Goal: Transaction & Acquisition: Book appointment/travel/reservation

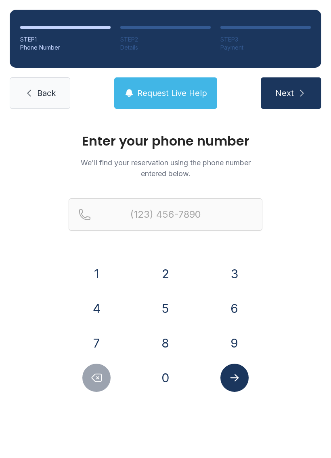
click at [237, 302] on button "6" at bounding box center [234, 309] width 28 height 28
click at [166, 385] on button "0" at bounding box center [165, 378] width 28 height 28
click at [238, 337] on button "9" at bounding box center [234, 343] width 28 height 28
click at [169, 312] on button "5" at bounding box center [165, 309] width 28 height 28
click at [86, 284] on button "1" at bounding box center [96, 274] width 28 height 28
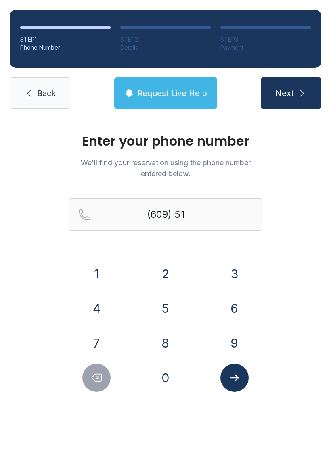
click at [241, 343] on button "9" at bounding box center [234, 343] width 28 height 28
click at [167, 317] on button "5" at bounding box center [165, 309] width 28 height 28
click at [159, 282] on button "2" at bounding box center [165, 274] width 28 height 28
click at [91, 314] on button "4" at bounding box center [96, 309] width 28 height 28
click at [234, 317] on button "6" at bounding box center [234, 309] width 28 height 28
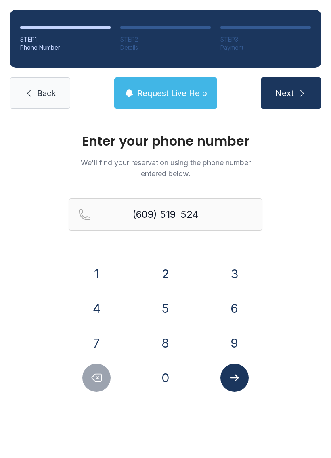
type input "[PHONE_NUMBER]"
click at [228, 385] on button "Submit lookup form" at bounding box center [234, 378] width 28 height 28
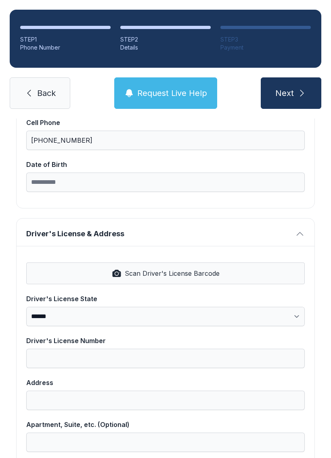
scroll to position [215, 0]
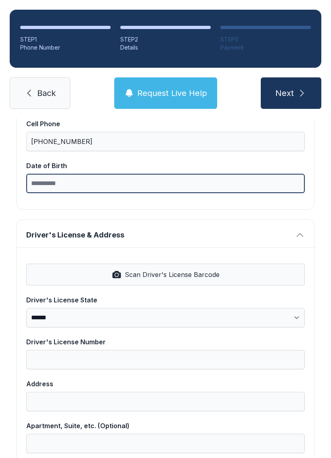
click at [139, 186] on input "Date of Birth" at bounding box center [165, 183] width 278 height 19
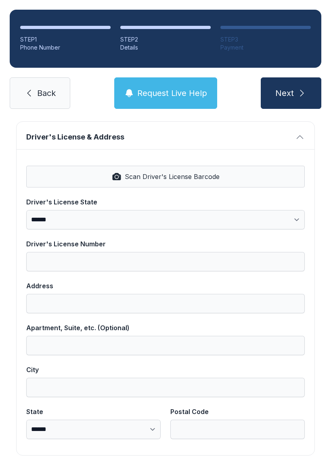
scroll to position [317, 0]
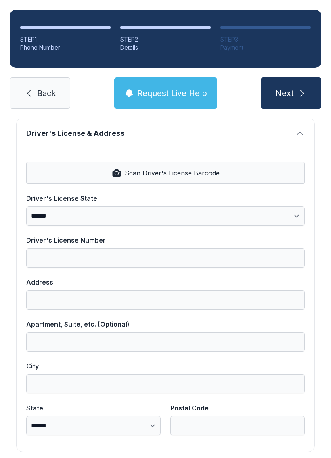
type input "**********"
click at [228, 178] on button "Scan Driver's License Barcode" at bounding box center [165, 173] width 278 height 22
select select "**"
type input "**********"
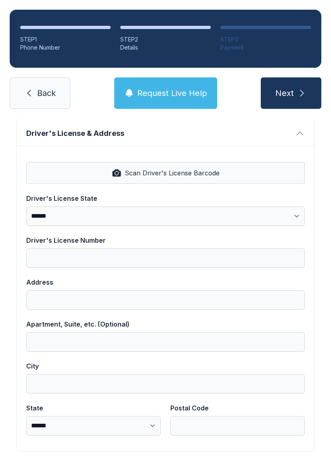
type input "**********"
select select "**"
type input "*****"
click at [292, 98] on span "Next" at bounding box center [284, 93] width 19 height 11
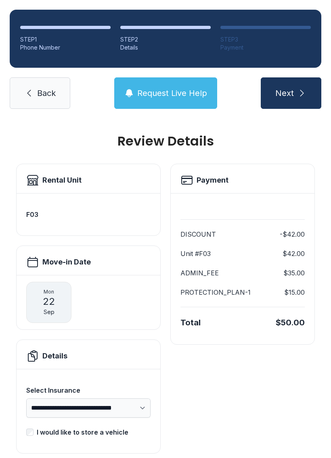
scroll to position [0, 0]
click at [306, 95] on icon "submit" at bounding box center [302, 93] width 10 height 10
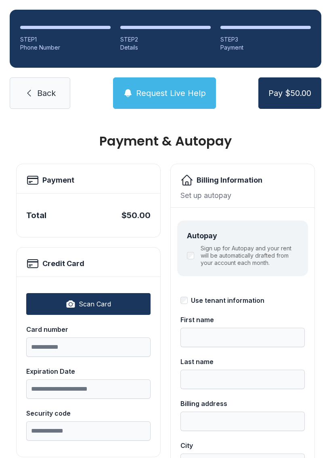
click at [13, 90] on link "Back" at bounding box center [40, 92] width 61 height 31
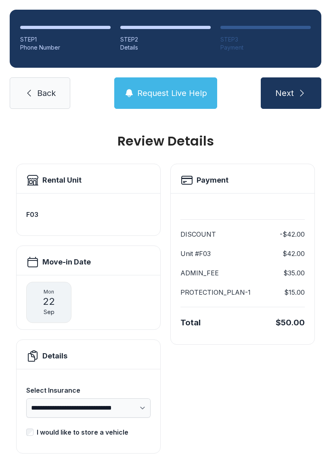
click at [30, 105] on link "Back" at bounding box center [40, 92] width 61 height 31
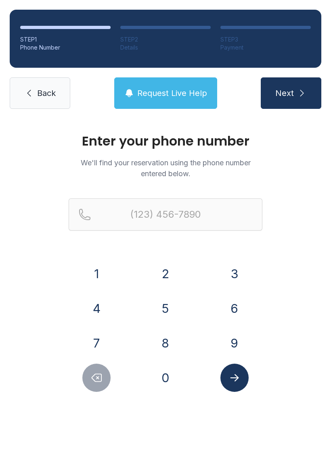
click at [32, 105] on link "Back" at bounding box center [40, 92] width 61 height 31
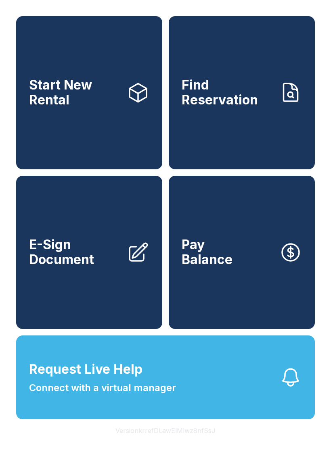
click at [21, 93] on link "Start New Rental" at bounding box center [89, 92] width 146 height 153
click at [194, 125] on link "Find Reservation" at bounding box center [242, 92] width 146 height 153
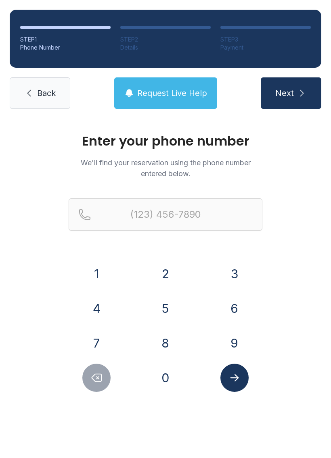
click at [23, 87] on link "Back" at bounding box center [40, 92] width 61 height 31
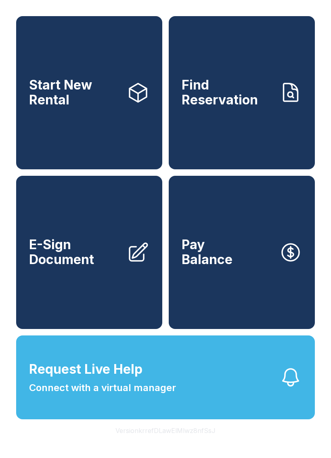
click at [96, 105] on span "Start New Rental" at bounding box center [74, 92] width 91 height 29
